Goal: Task Accomplishment & Management: Use online tool/utility

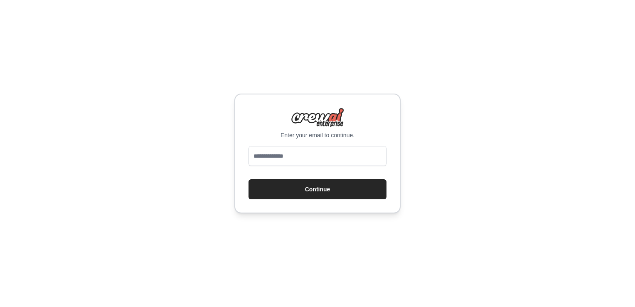
click at [332, 145] on div "Enter your email to continue. Continue" at bounding box center [317, 154] width 166 height 120
click at [332, 157] on input "email" at bounding box center [318, 156] width 138 height 20
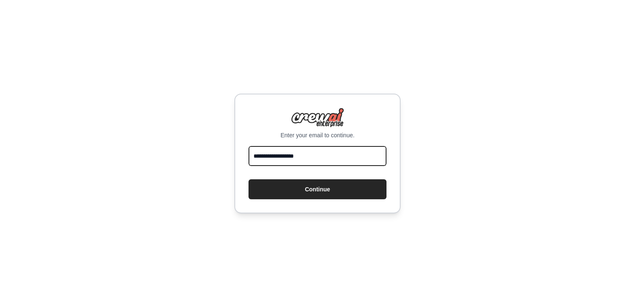
type input "**********"
click at [249, 179] on button "Continue" at bounding box center [318, 189] width 138 height 20
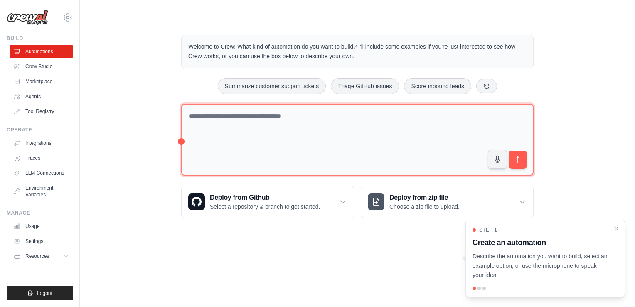
click at [231, 156] on textarea at bounding box center [357, 140] width 352 height 72
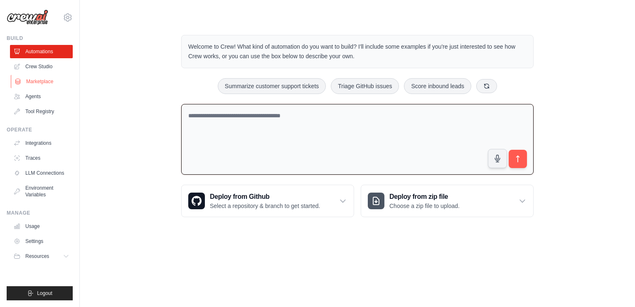
click at [41, 80] on link "Marketplace" at bounding box center [42, 81] width 63 height 13
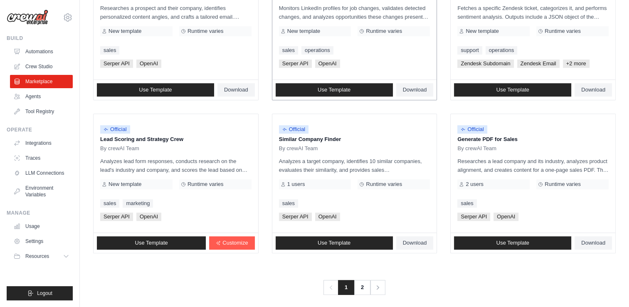
scroll to position [462, 0]
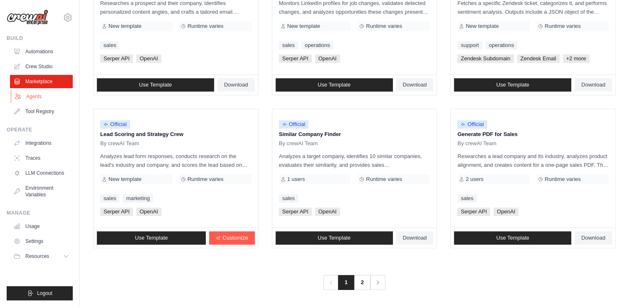
click at [33, 101] on link "Agents" at bounding box center [42, 96] width 63 height 13
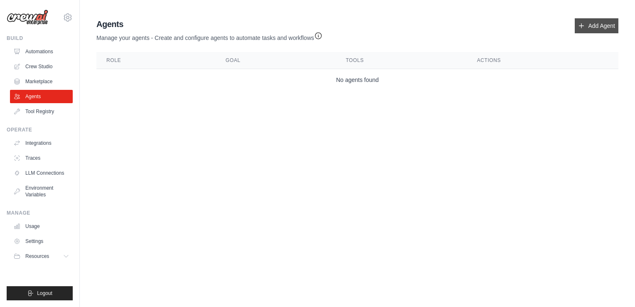
click at [588, 27] on link "Add Agent" at bounding box center [597, 25] width 44 height 15
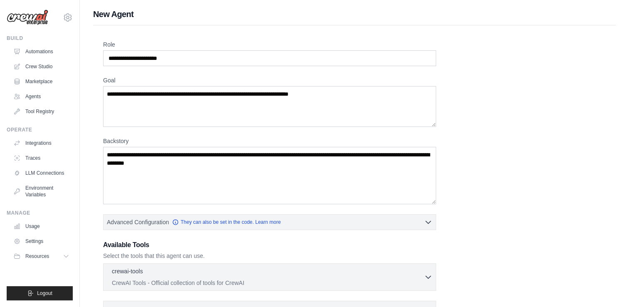
click at [163, 74] on div "Role Goal [GEOGRAPHIC_DATA] Advanced Configuration They can also be set in the …" at bounding box center [354, 224] width 502 height 368
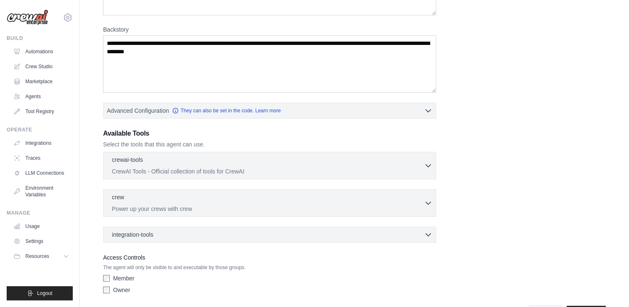
scroll to position [125, 0]
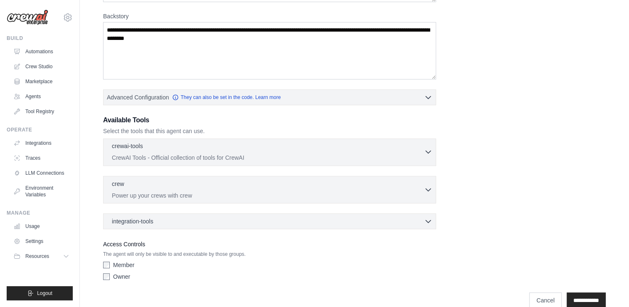
click at [217, 150] on div "crewai-tools 0 selected" at bounding box center [268, 147] width 312 height 10
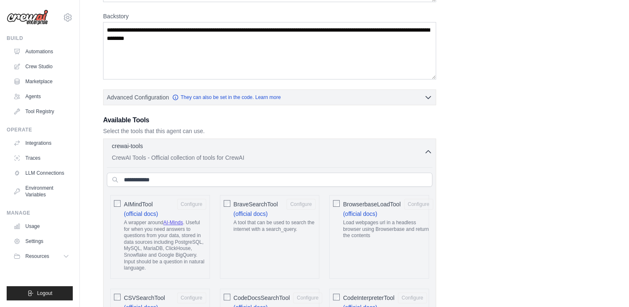
click at [217, 150] on div "crewai-tools 0 selected" at bounding box center [268, 147] width 312 height 10
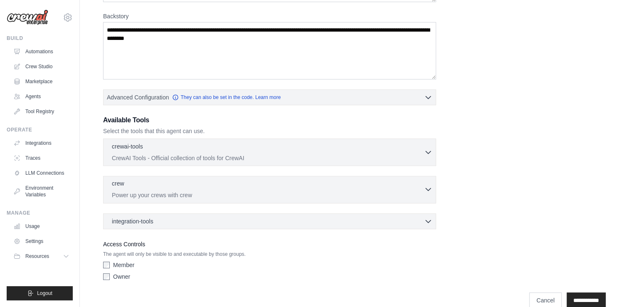
drag, startPoint x: 217, startPoint y: 170, endPoint x: 217, endPoint y: 187, distance: 17.0
drag, startPoint x: 217, startPoint y: 187, endPoint x: 192, endPoint y: 183, distance: 25.6
click at [192, 183] on div "crew 0 selected" at bounding box center [268, 184] width 312 height 10
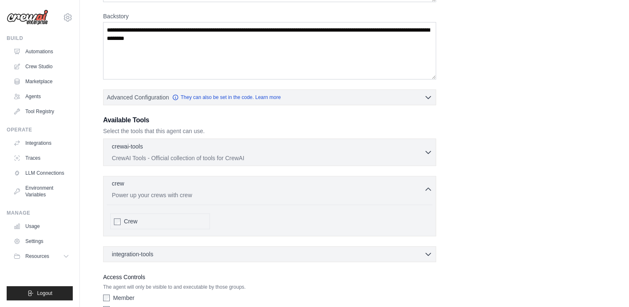
click at [192, 184] on div "crew 0 selected" at bounding box center [268, 184] width 312 height 10
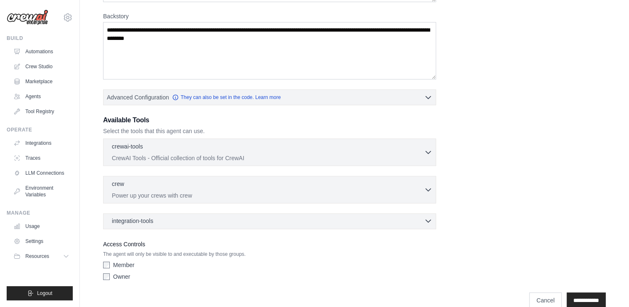
click at [193, 219] on div "integration-tools 0 selected" at bounding box center [272, 221] width 320 height 8
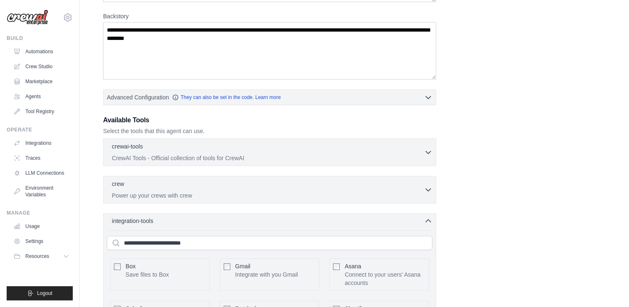
click at [193, 219] on div "integration-tools 0 selected" at bounding box center [272, 221] width 320 height 8
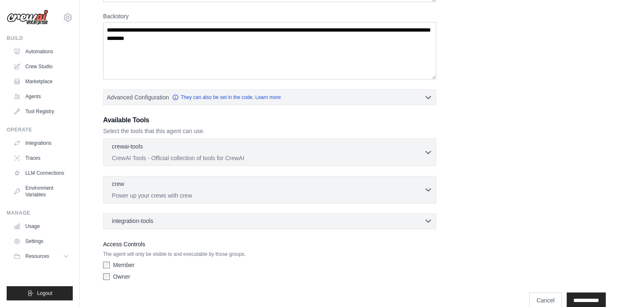
click at [193, 217] on div "integration-tools 0 selected" at bounding box center [272, 221] width 320 height 8
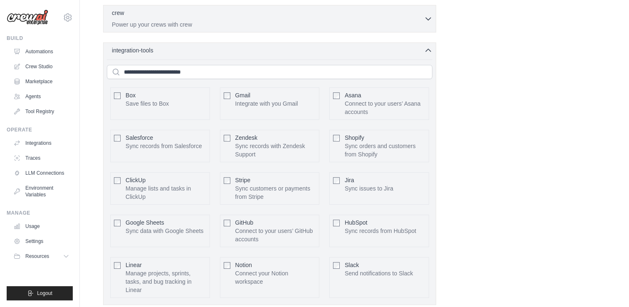
scroll to position [291, 0]
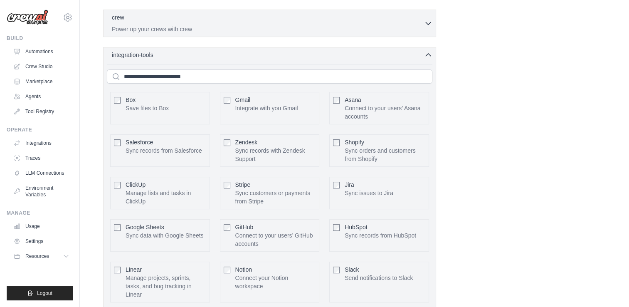
click at [405, 59] on div "integration-tools 0 selected Box Save files to Box Gmail" at bounding box center [269, 178] width 333 height 262
click at [397, 54] on div "integration-tools 0 selected" at bounding box center [272, 54] width 320 height 8
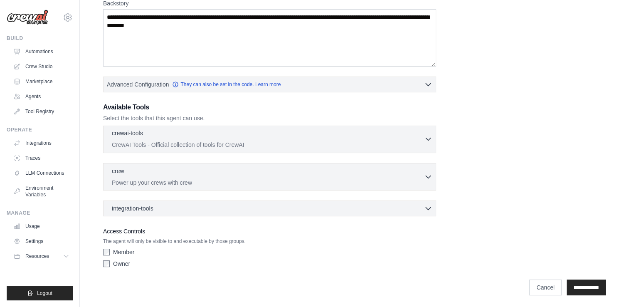
click at [227, 133] on div "crewai-tools 0 selected" at bounding box center [268, 134] width 312 height 10
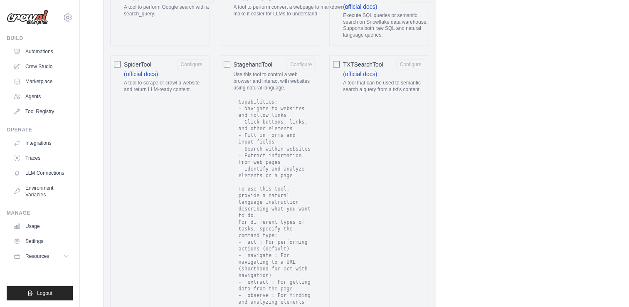
scroll to position [1592, 0]
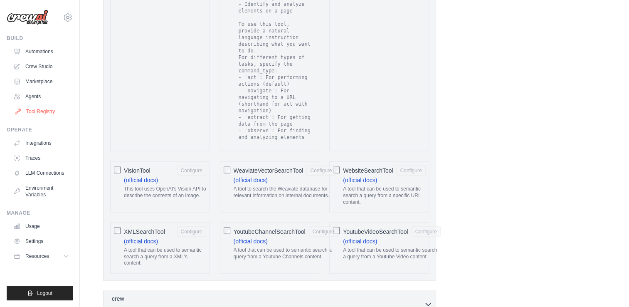
click at [42, 107] on link "Tool Registry" at bounding box center [42, 111] width 63 height 13
